Goal: Transaction & Acquisition: Purchase product/service

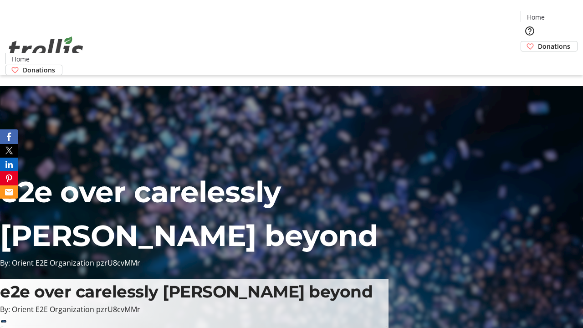
click at [538, 41] on span "Donations" at bounding box center [554, 46] width 32 height 10
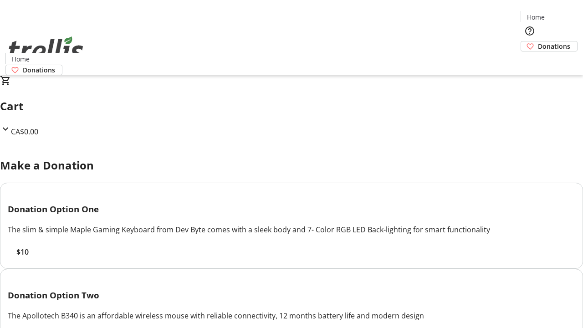
click at [29, 257] on span "$10" at bounding box center [22, 251] width 12 height 11
select select "CA"
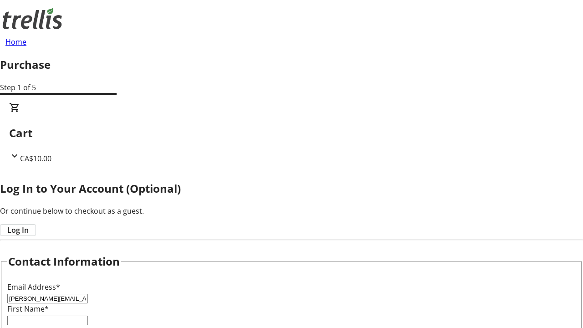
type input "[PERSON_NAME][EMAIL_ADDRESS][DOMAIN_NAME]"
type input "[PERSON_NAME]"
type input "Keeling"
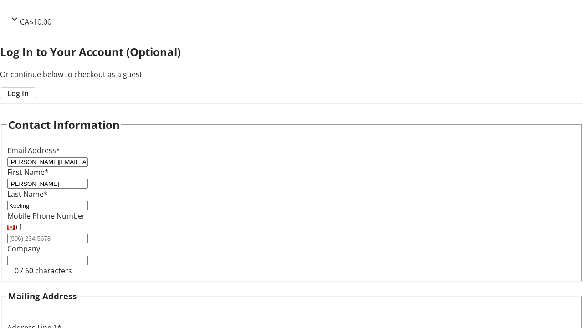
type input "[STREET_ADDRESS][PERSON_NAME]"
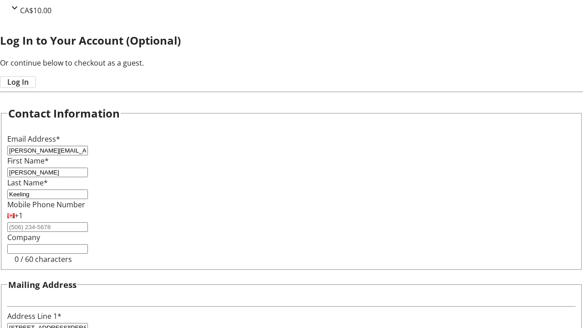
type input "Kelowna"
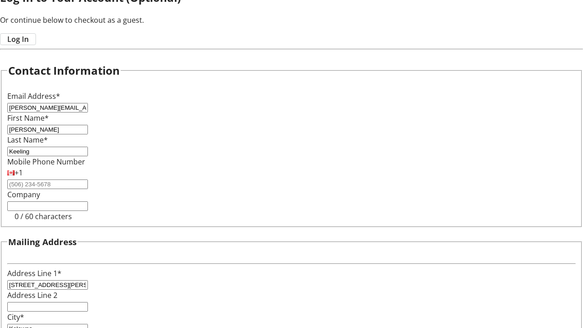
select select "BC"
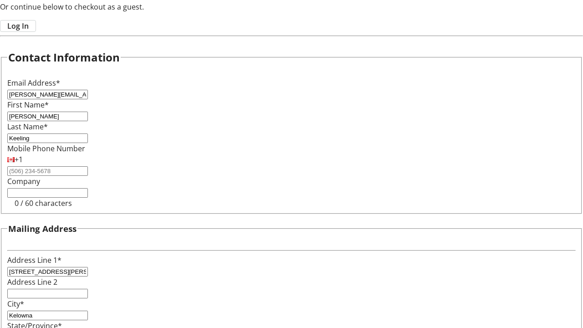
type input "Kelowna"
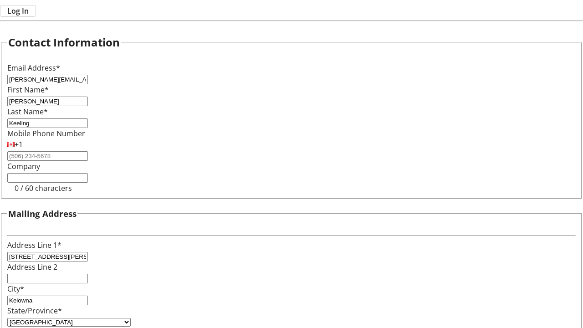
type input "V1Y 0C2"
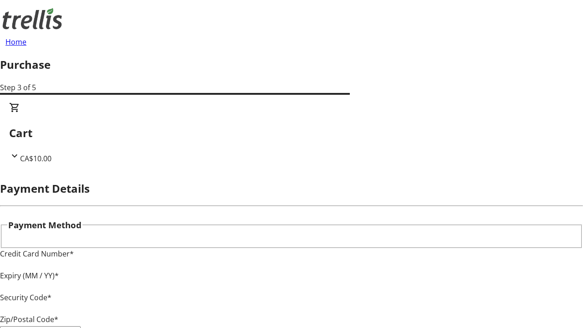
type input "V1Y 0C2"
